Goal: Information Seeking & Learning: Learn about a topic

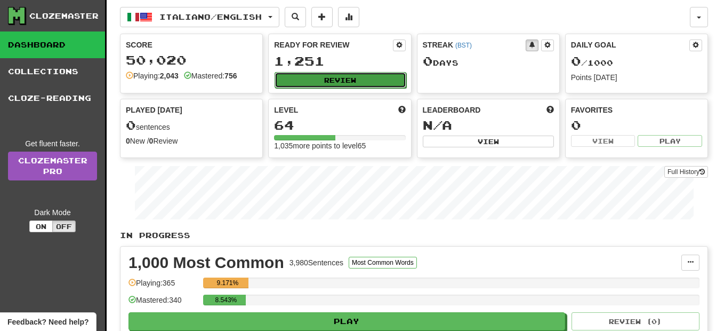
click at [365, 74] on button "Review" at bounding box center [340, 80] width 131 height 16
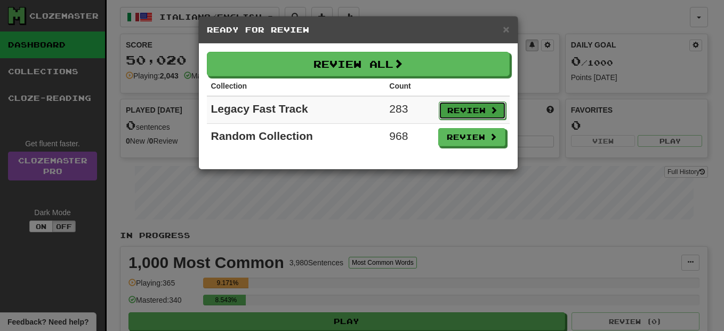
click at [460, 105] on button "Review" at bounding box center [472, 110] width 67 height 18
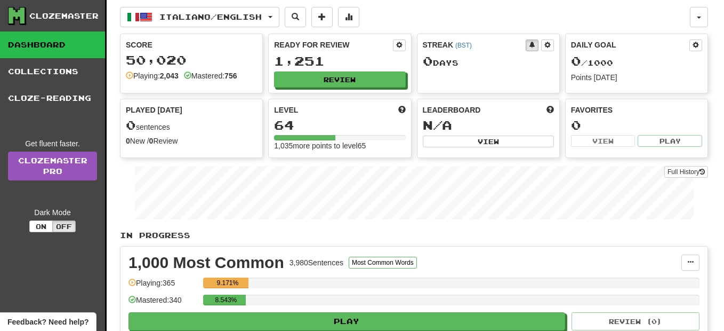
select select "**"
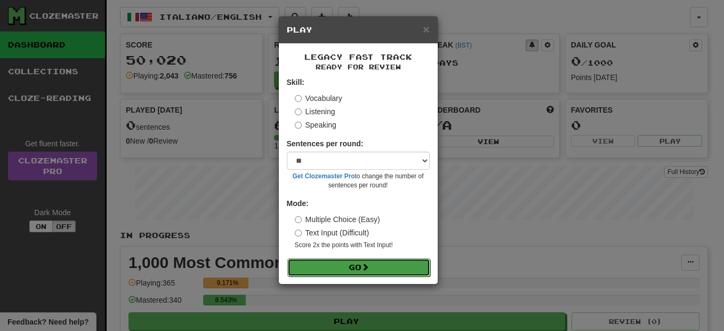
click at [362, 263] on button "Go" at bounding box center [358, 267] width 143 height 18
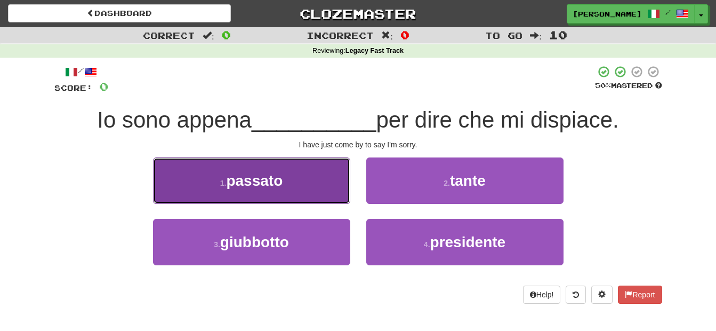
click at [318, 158] on button "1 . passato" at bounding box center [251, 180] width 197 height 46
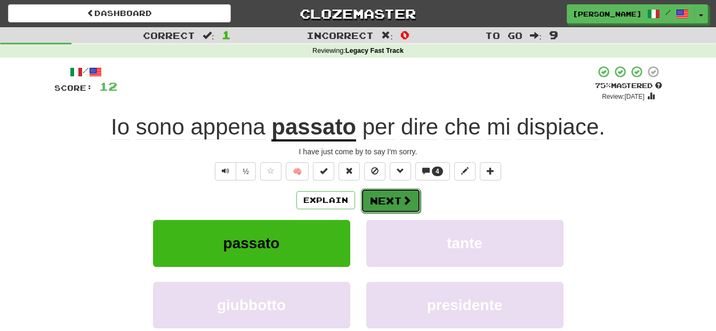
click at [374, 194] on button "Next" at bounding box center [391, 200] width 60 height 25
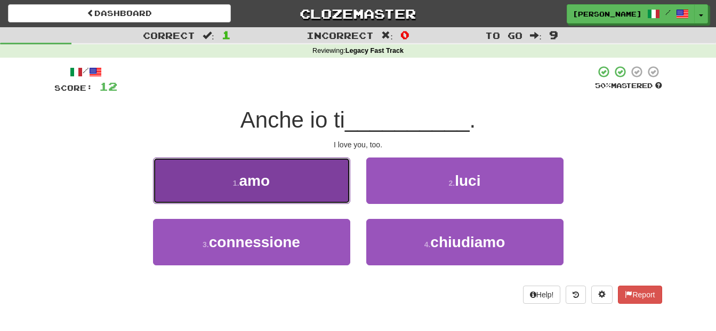
click at [335, 192] on button "1 . amo" at bounding box center [251, 180] width 197 height 46
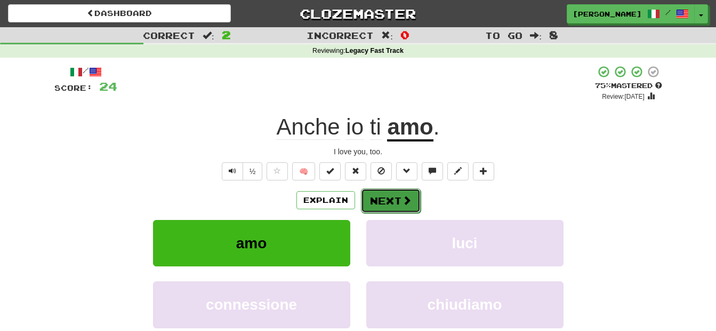
click at [370, 199] on button "Next" at bounding box center [391, 200] width 60 height 25
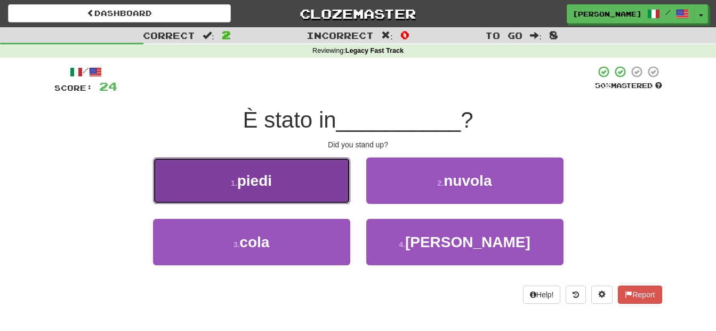
click at [324, 182] on button "1 . piedi" at bounding box center [251, 180] width 197 height 46
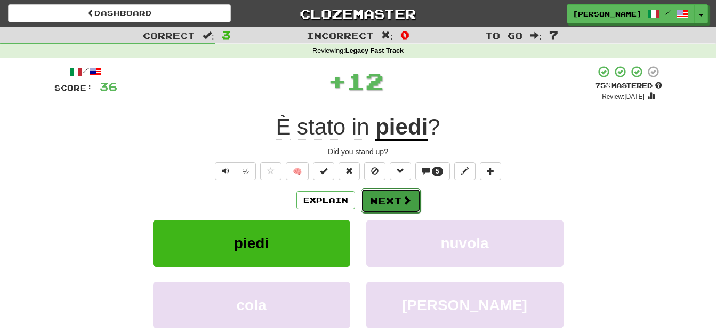
click at [380, 192] on button "Next" at bounding box center [391, 200] width 60 height 25
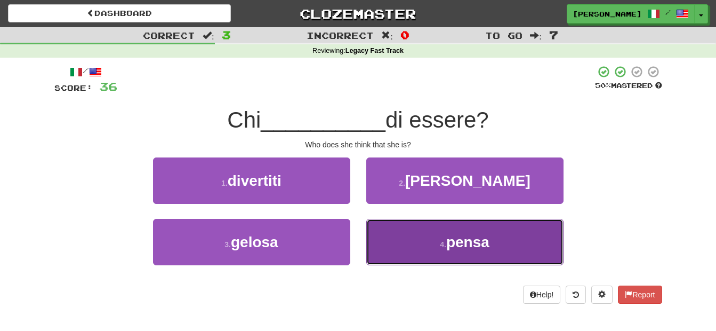
click at [390, 232] on button "4 . pensa" at bounding box center [464, 242] width 197 height 46
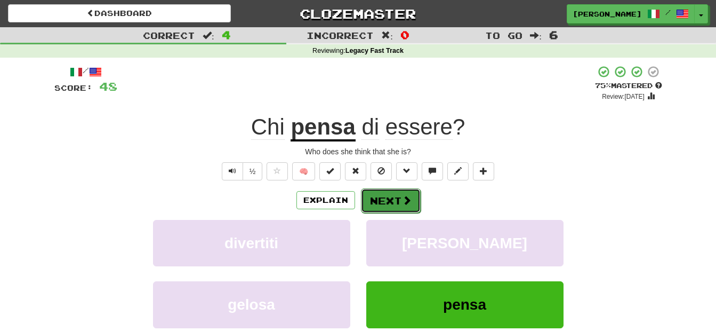
click at [380, 200] on button "Next" at bounding box center [391, 200] width 60 height 25
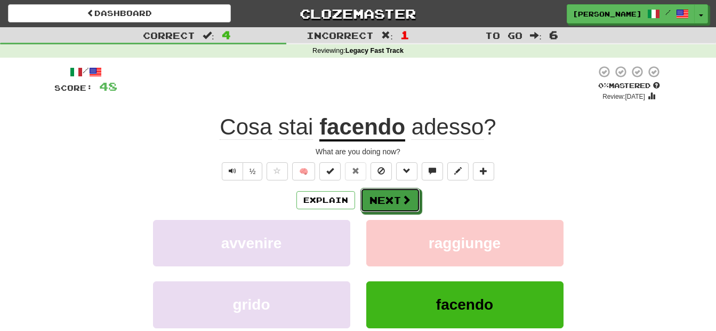
click at [380, 200] on button "Next" at bounding box center [390, 200] width 60 height 25
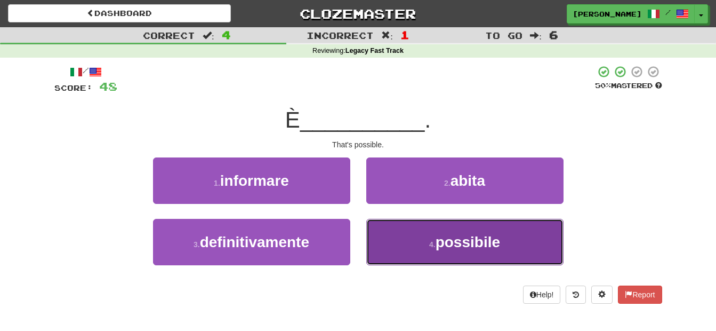
click at [406, 259] on button "4 . possibile" at bounding box center [464, 242] width 197 height 46
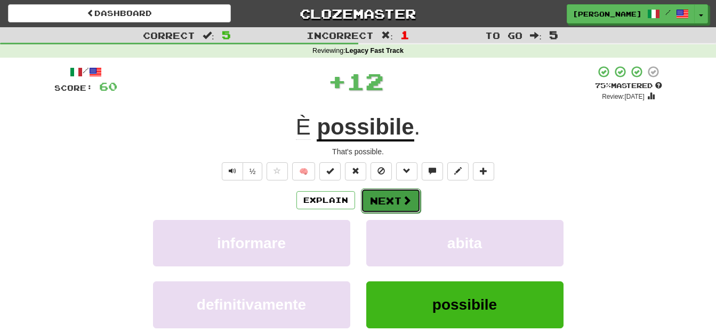
click at [387, 199] on button "Next" at bounding box center [391, 200] width 60 height 25
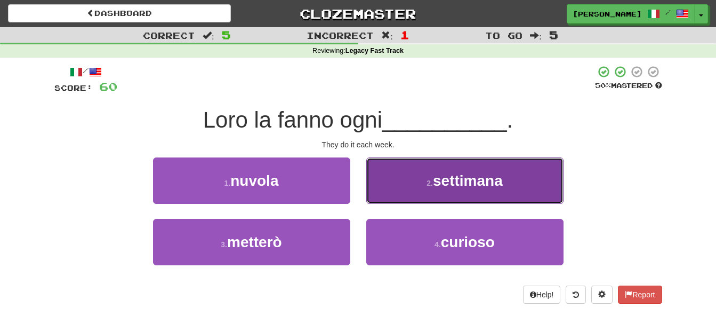
click at [397, 190] on button "2 . settimana" at bounding box center [464, 180] width 197 height 46
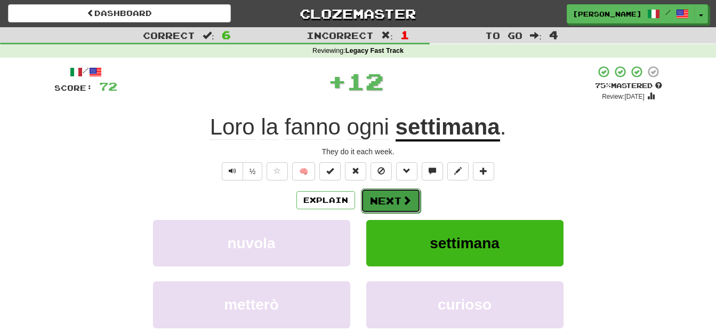
click at [397, 191] on button "Next" at bounding box center [391, 200] width 60 height 25
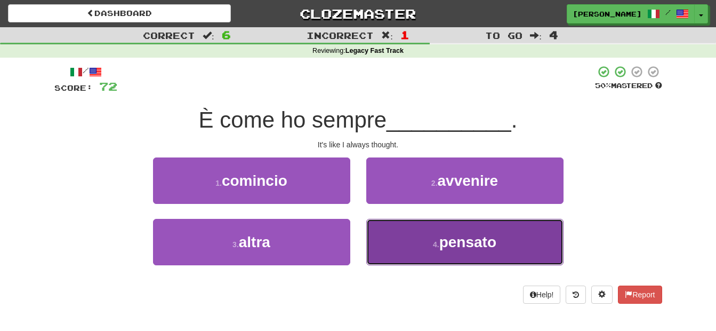
click at [405, 232] on button "4 . pensato" at bounding box center [464, 242] width 197 height 46
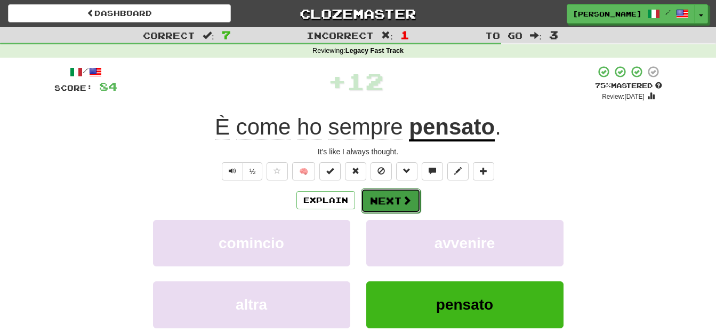
click at [398, 200] on button "Next" at bounding box center [391, 200] width 60 height 25
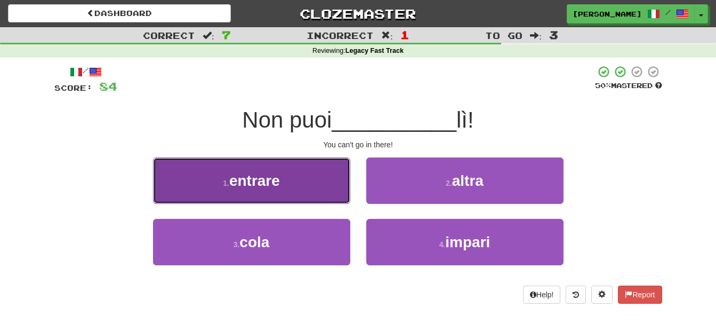
click at [316, 171] on button "1 . entrare" at bounding box center [251, 180] width 197 height 46
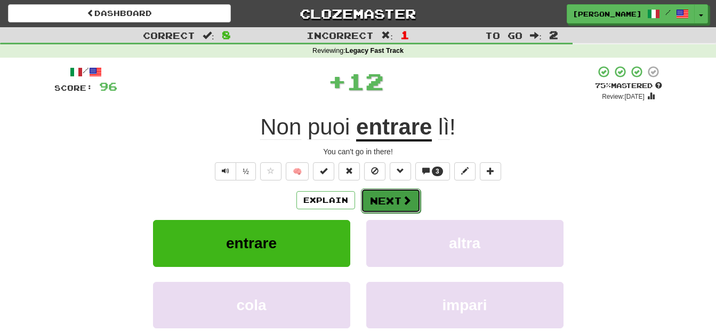
click at [381, 199] on button "Next" at bounding box center [391, 200] width 60 height 25
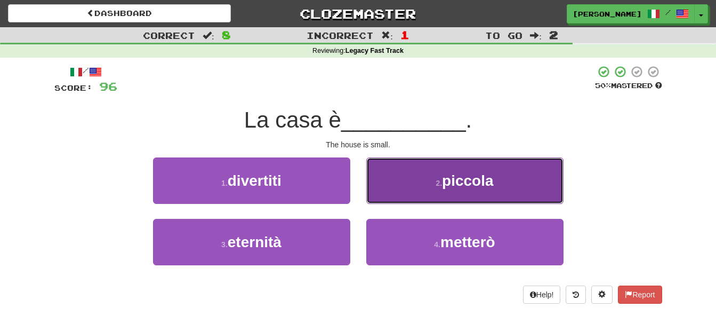
click at [383, 190] on button "2 . piccola" at bounding box center [464, 180] width 197 height 46
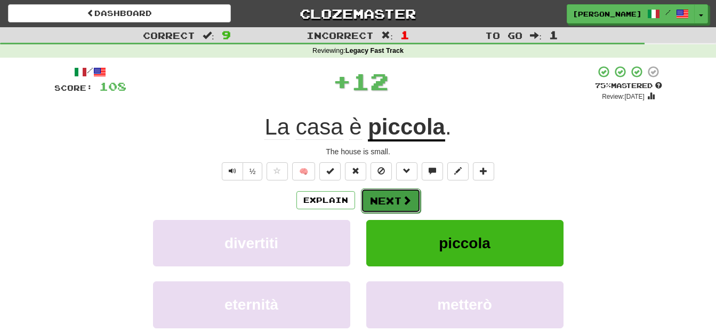
click at [385, 196] on button "Next" at bounding box center [391, 200] width 60 height 25
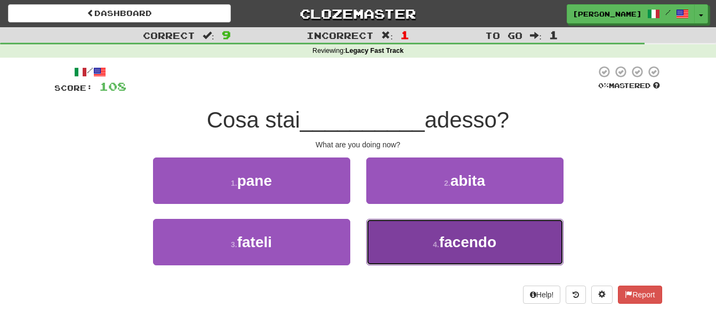
click at [396, 240] on button "4 . facendo" at bounding box center [464, 242] width 197 height 46
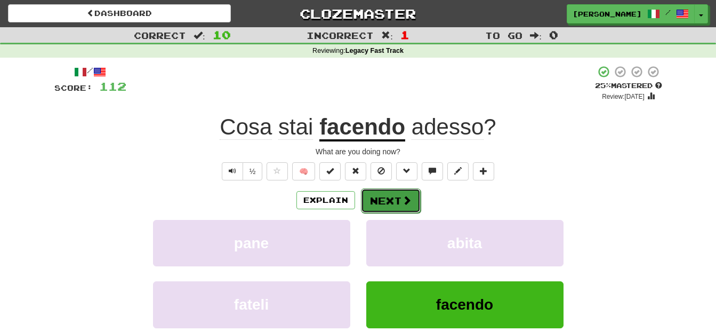
click at [381, 200] on button "Next" at bounding box center [391, 200] width 60 height 25
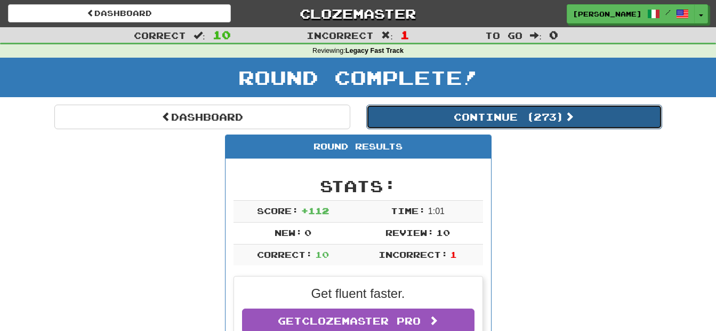
click at [513, 112] on button "Continue ( 273 )" at bounding box center [514, 116] width 296 height 25
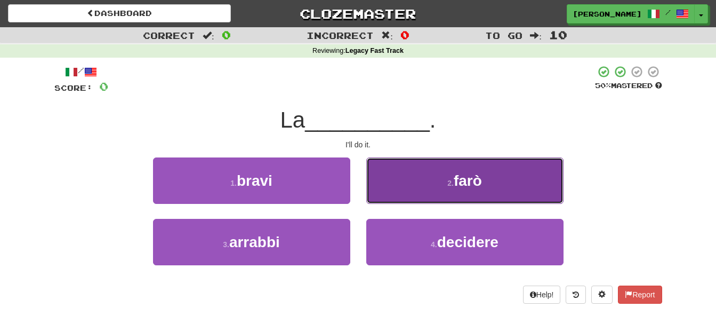
click at [439, 171] on button "2 . farò" at bounding box center [464, 180] width 197 height 46
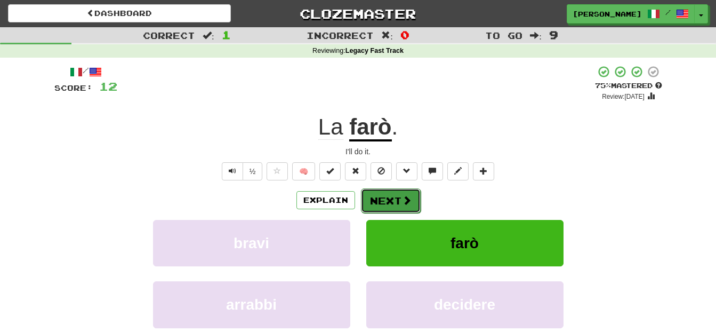
click at [403, 201] on span at bounding box center [407, 200] width 10 height 10
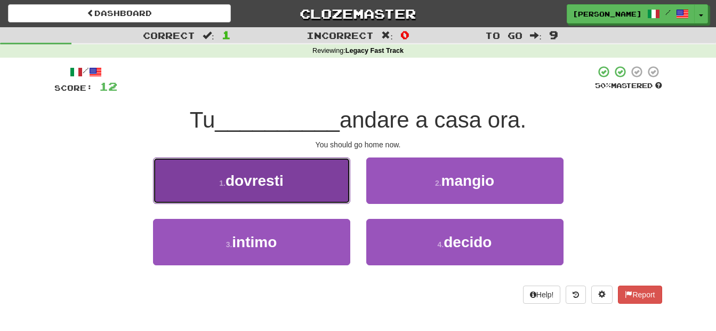
click at [311, 190] on button "1 . dovresti" at bounding box center [251, 180] width 197 height 46
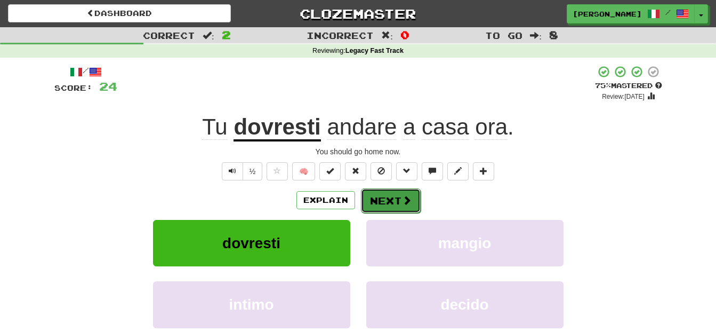
click at [375, 203] on button "Next" at bounding box center [391, 200] width 60 height 25
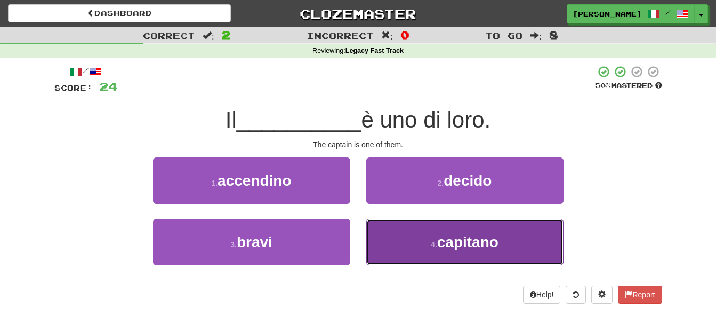
click at [386, 240] on button "4 . capitano" at bounding box center [464, 242] width 197 height 46
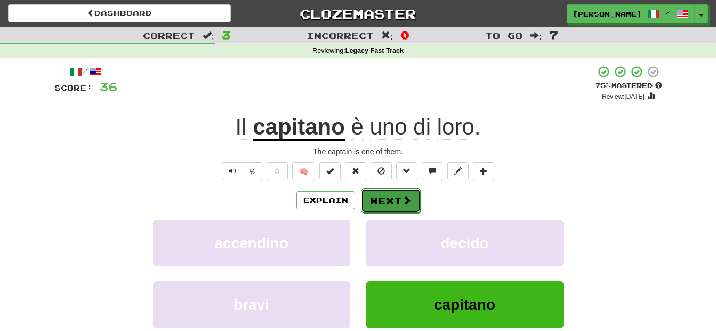
click at [375, 201] on button "Next" at bounding box center [391, 200] width 60 height 25
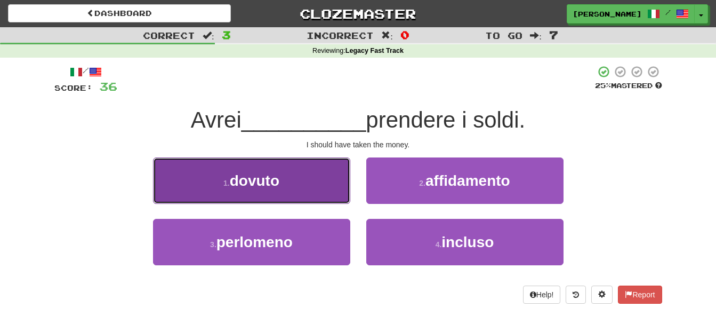
click at [319, 168] on button "1 . dovuto" at bounding box center [251, 180] width 197 height 46
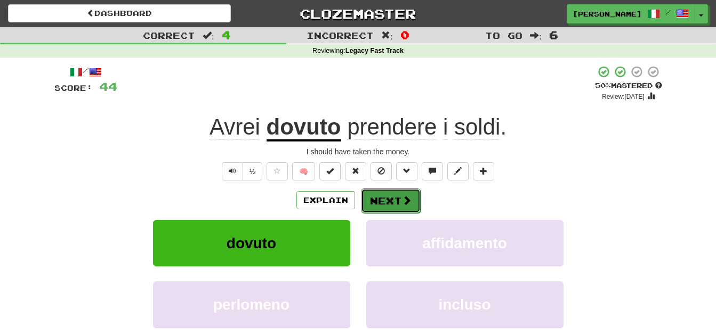
click at [375, 199] on button "Next" at bounding box center [391, 200] width 60 height 25
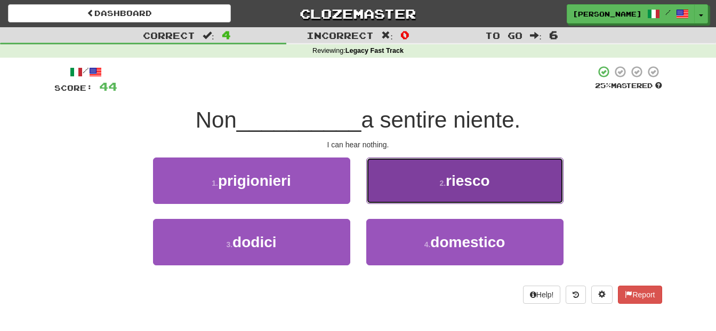
click at [386, 196] on button "2 . riesco" at bounding box center [464, 180] width 197 height 46
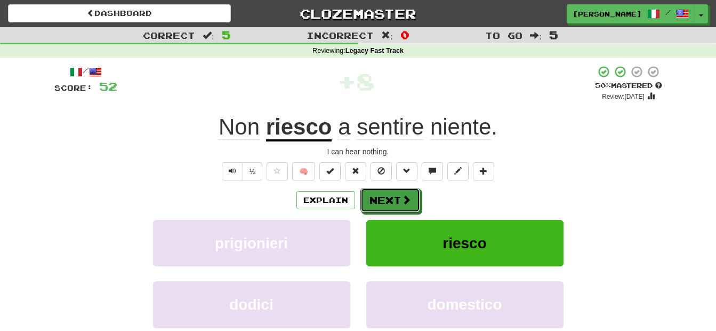
click at [386, 196] on button "Next" at bounding box center [390, 200] width 60 height 25
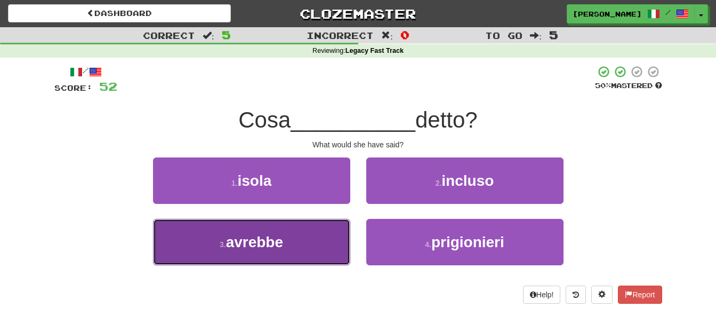
click at [298, 243] on button "3 . avrebbe" at bounding box center [251, 242] width 197 height 46
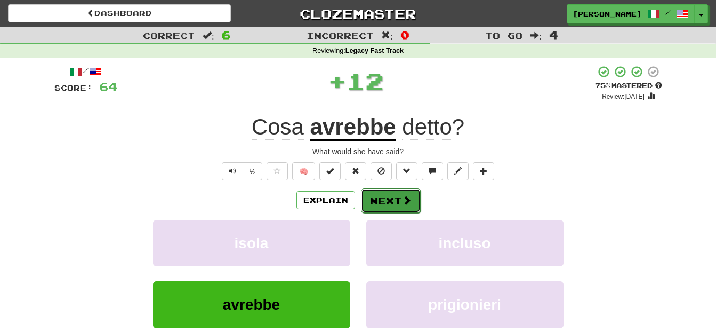
click at [379, 199] on button "Next" at bounding box center [391, 200] width 60 height 25
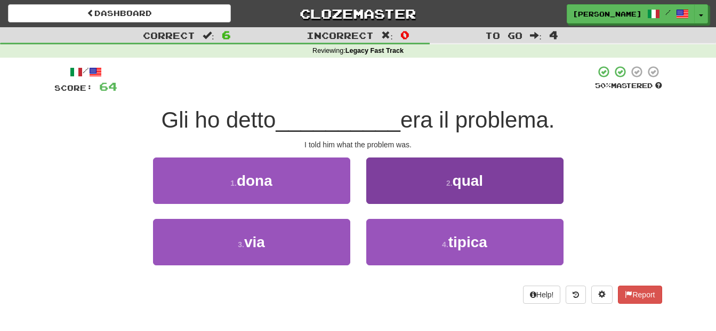
drag, startPoint x: 360, startPoint y: 219, endPoint x: 380, endPoint y: 187, distance: 37.6
click at [380, 187] on div "1 . dona 2 . qual 3 . via 4 . tipica" at bounding box center [358, 218] width 624 height 123
click at [382, 187] on button "2 . qual" at bounding box center [464, 180] width 197 height 46
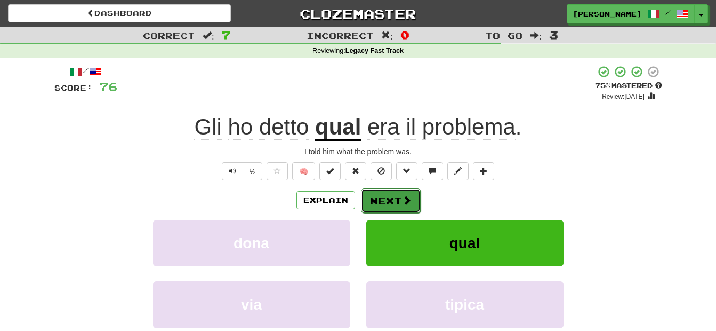
click at [384, 195] on button "Next" at bounding box center [391, 200] width 60 height 25
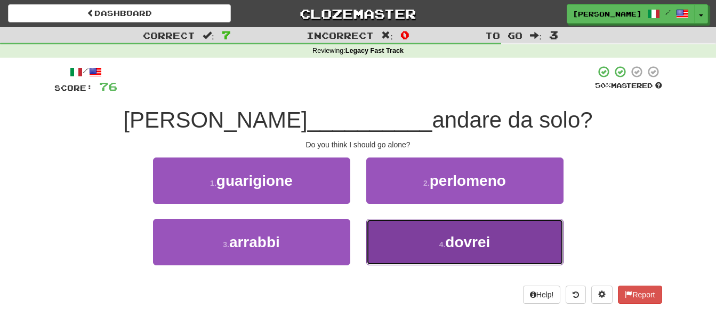
click at [399, 232] on button "4 . dovrei" at bounding box center [464, 242] width 197 height 46
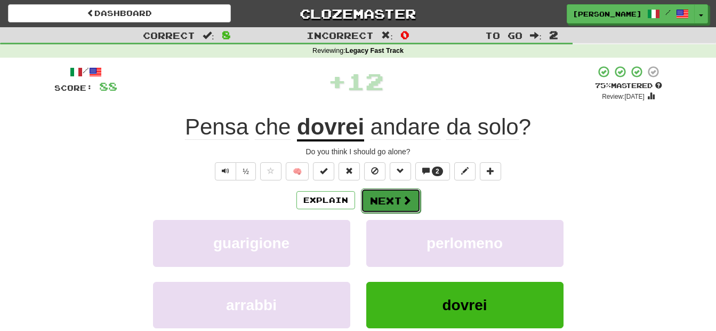
click at [388, 197] on button "Next" at bounding box center [391, 200] width 60 height 25
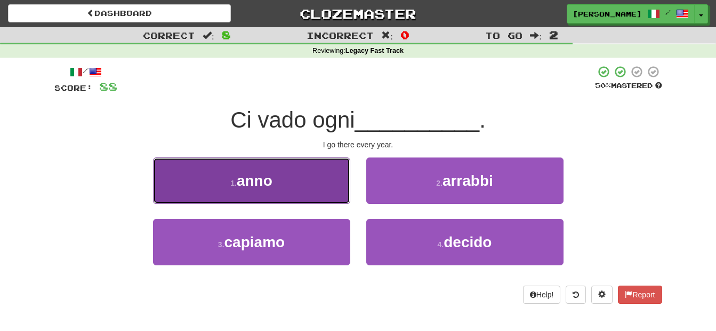
click at [333, 182] on button "1 . anno" at bounding box center [251, 180] width 197 height 46
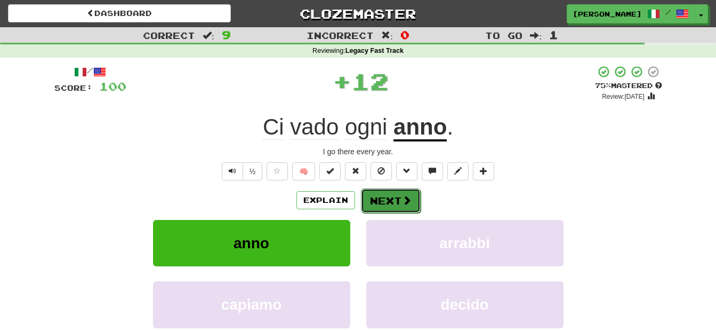
click at [386, 195] on button "Next" at bounding box center [391, 200] width 60 height 25
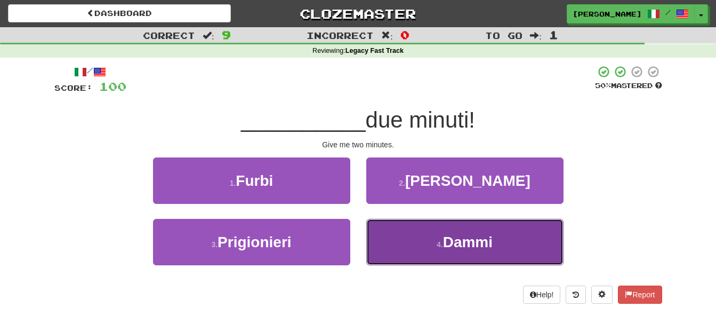
click at [390, 235] on button "4 . Dammi" at bounding box center [464, 242] width 197 height 46
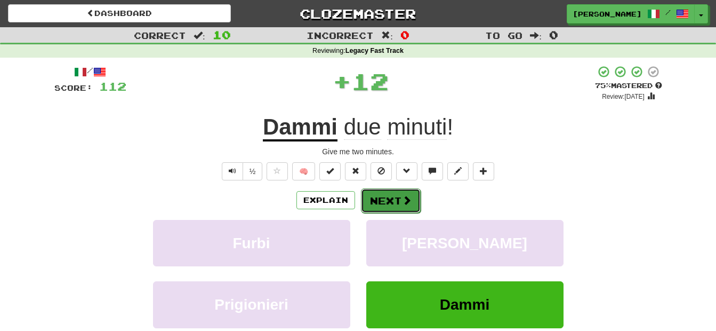
click at [391, 192] on button "Next" at bounding box center [391, 200] width 60 height 25
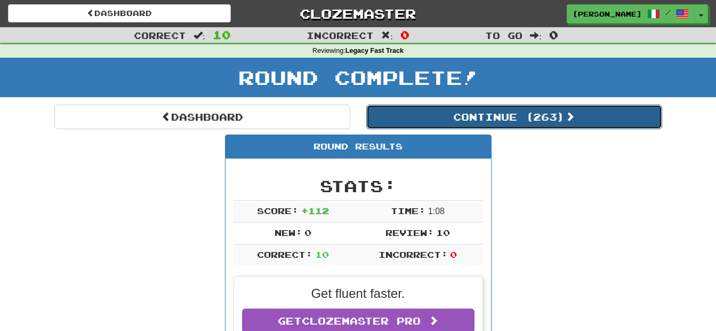
click at [480, 109] on button "Continue ( 263 )" at bounding box center [514, 116] width 296 height 25
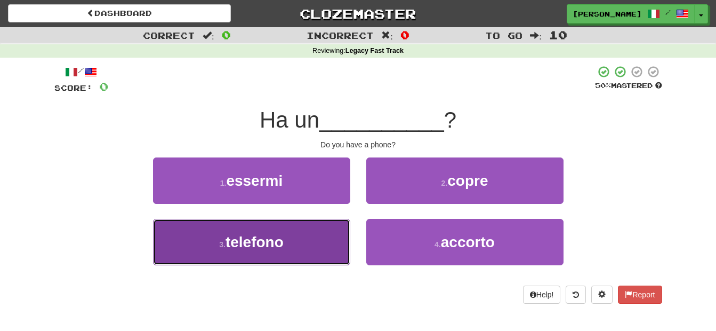
click at [331, 245] on button "3 . telefono" at bounding box center [251, 242] width 197 height 46
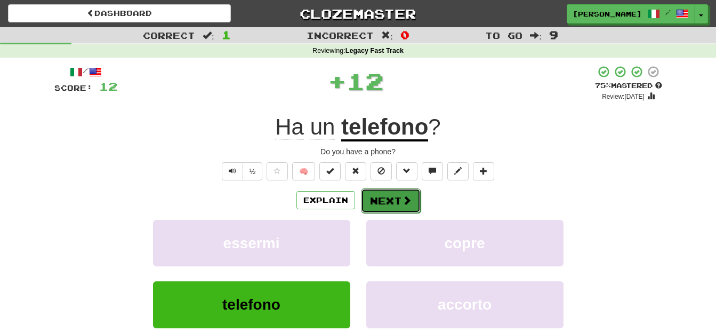
click at [379, 201] on button "Next" at bounding box center [391, 200] width 60 height 25
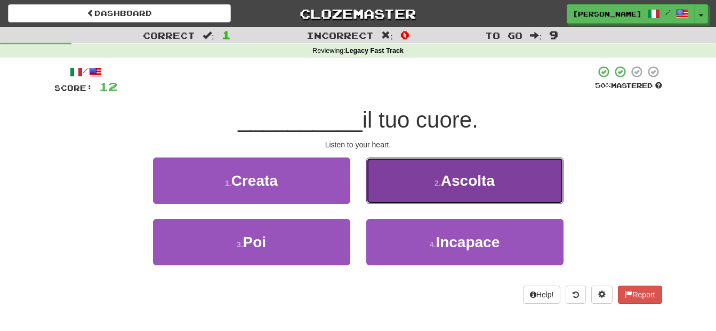
click at [403, 184] on button "2 . Ascolta" at bounding box center [464, 180] width 197 height 46
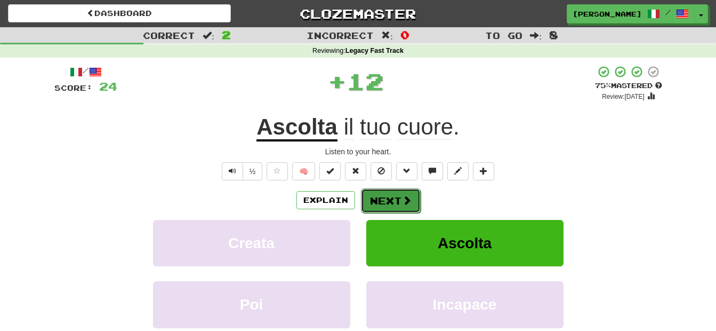
click at [403, 198] on span at bounding box center [407, 200] width 10 height 10
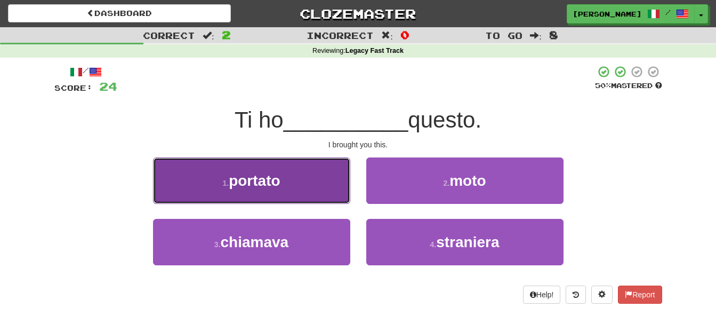
click at [336, 187] on button "1 . portato" at bounding box center [251, 180] width 197 height 46
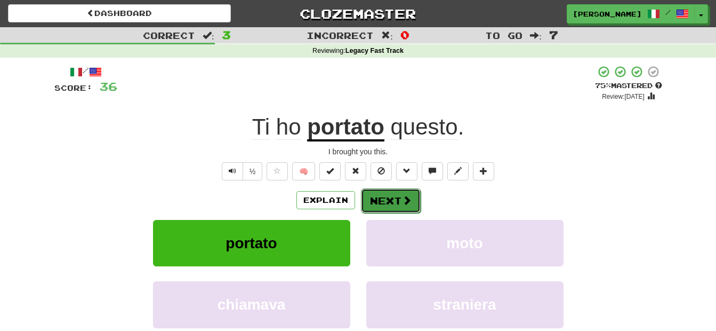
click at [382, 197] on button "Next" at bounding box center [391, 200] width 60 height 25
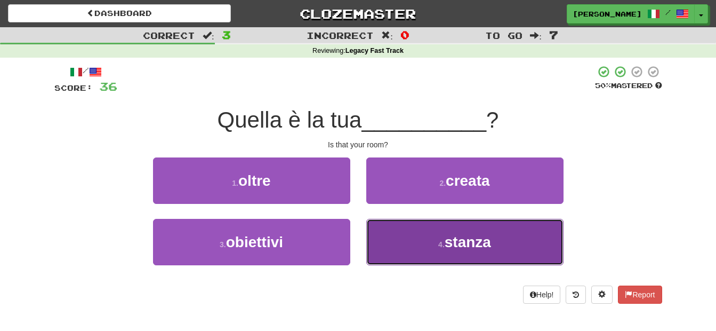
click at [400, 246] on button "4 . stanza" at bounding box center [464, 242] width 197 height 46
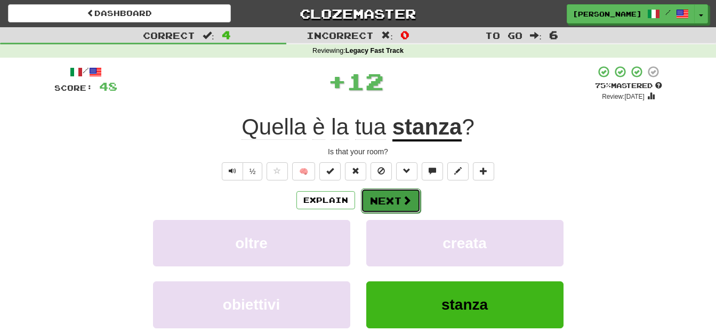
click at [397, 200] on button "Next" at bounding box center [391, 200] width 60 height 25
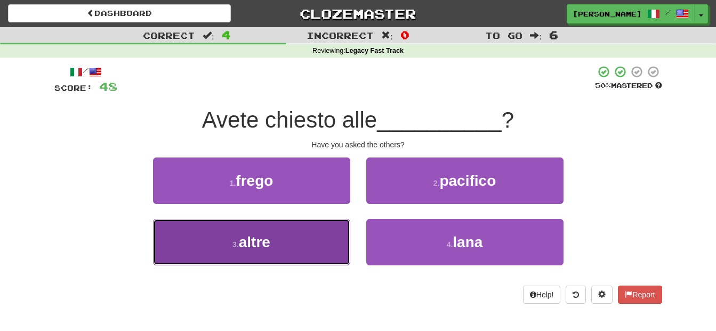
click at [316, 235] on button "3 . altre" at bounding box center [251, 242] width 197 height 46
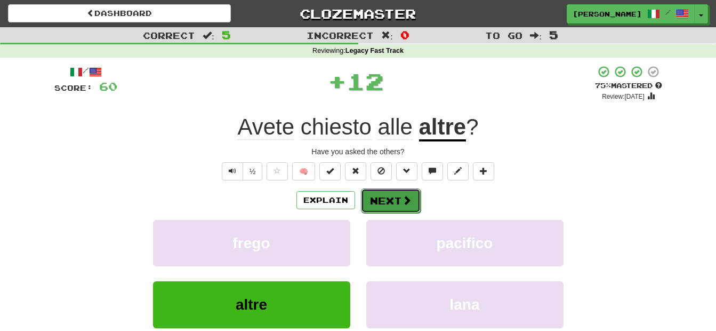
click at [387, 202] on button "Next" at bounding box center [391, 200] width 60 height 25
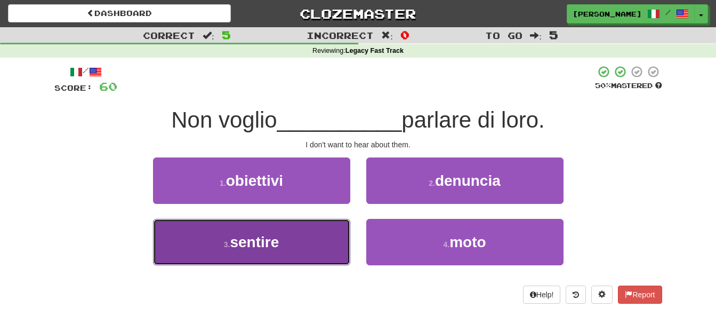
click at [305, 237] on button "3 . sentire" at bounding box center [251, 242] width 197 height 46
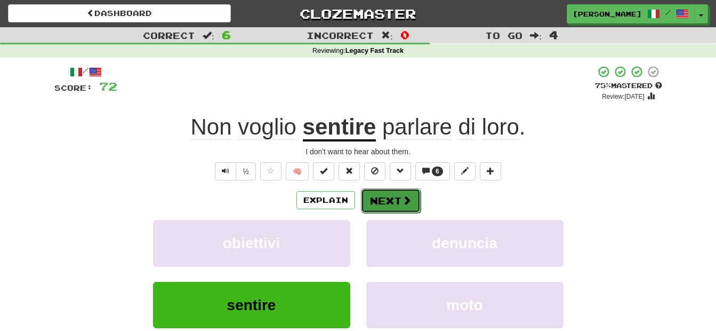
click at [379, 199] on button "Next" at bounding box center [391, 200] width 60 height 25
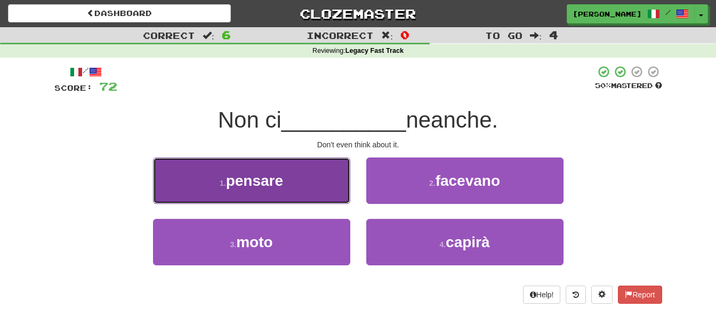
click at [301, 185] on button "1 . pensare" at bounding box center [251, 180] width 197 height 46
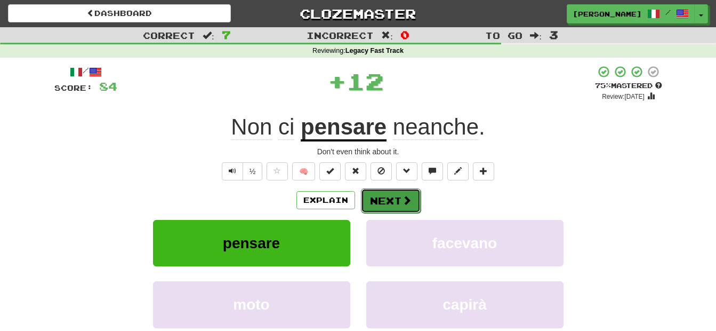
click at [373, 199] on button "Next" at bounding box center [391, 200] width 60 height 25
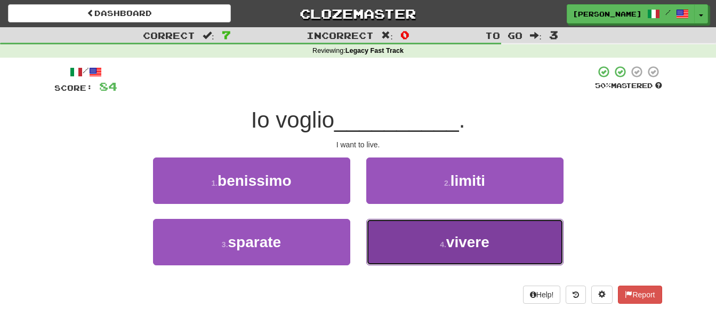
click at [391, 250] on button "4 . vivere" at bounding box center [464, 242] width 197 height 46
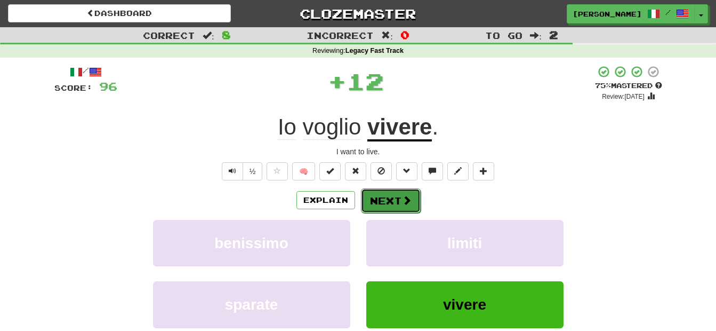
click at [376, 196] on button "Next" at bounding box center [391, 200] width 60 height 25
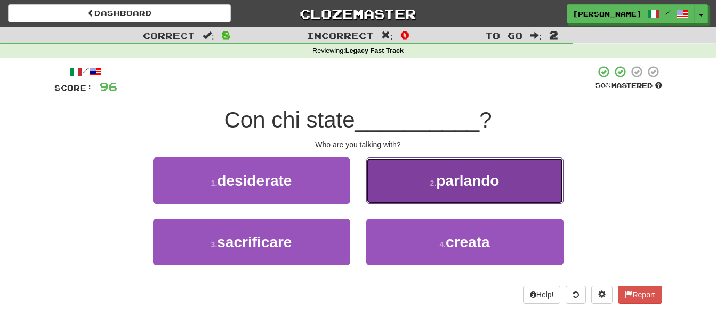
click at [397, 189] on button "2 . parlando" at bounding box center [464, 180] width 197 height 46
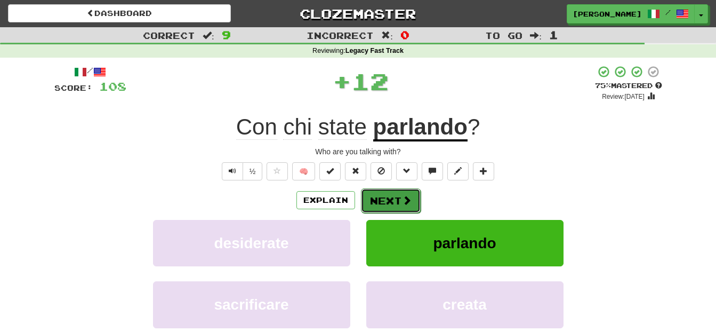
click at [397, 193] on button "Next" at bounding box center [391, 200] width 60 height 25
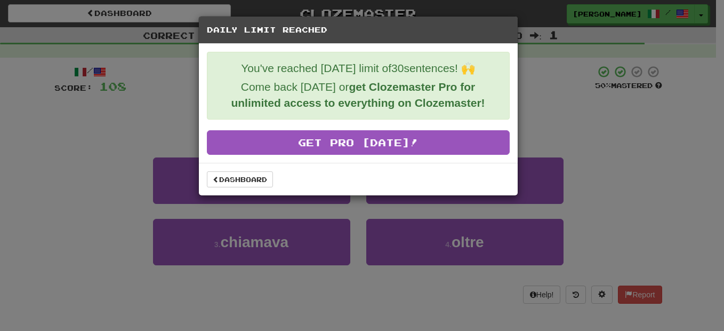
click at [532, 100] on div "Daily Limit Reached You've reached today's limit of 30 sentences! 🙌 Come back t…" at bounding box center [362, 165] width 724 height 331
